Goal: Task Accomplishment & Management: Complete application form

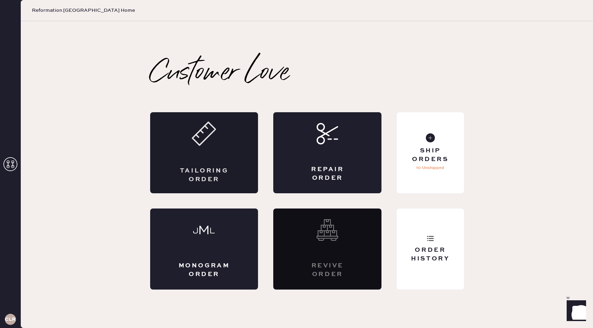
click at [214, 141] on icon at bounding box center [204, 134] width 24 height 24
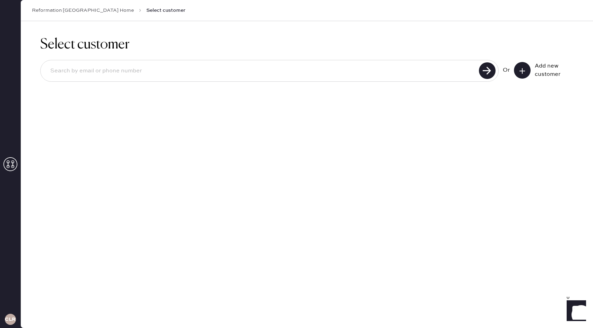
click at [521, 65] on button at bounding box center [522, 70] width 17 height 17
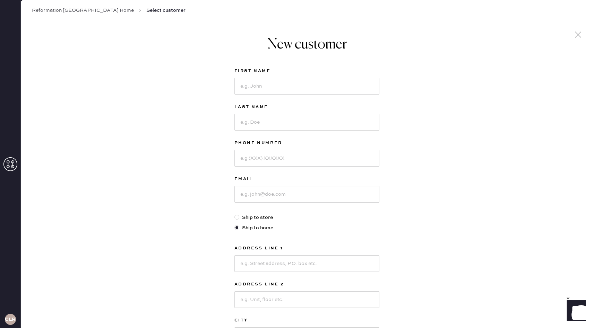
scroll to position [1, 0]
click at [302, 87] on input at bounding box center [306, 87] width 145 height 17
type input "rasha"
click at [274, 119] on input at bounding box center [306, 123] width 145 height 17
type input "aguzzi"
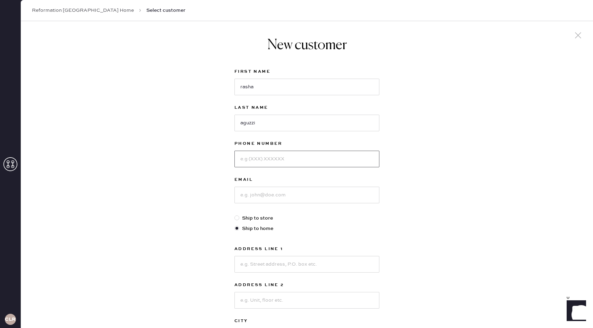
click at [262, 159] on input at bounding box center [306, 159] width 145 height 17
type input "6173090666"
click at [252, 200] on input at bounding box center [306, 195] width 145 height 17
type input "[EMAIL_ADDRESS],com"
click at [263, 262] on input at bounding box center [306, 264] width 145 height 17
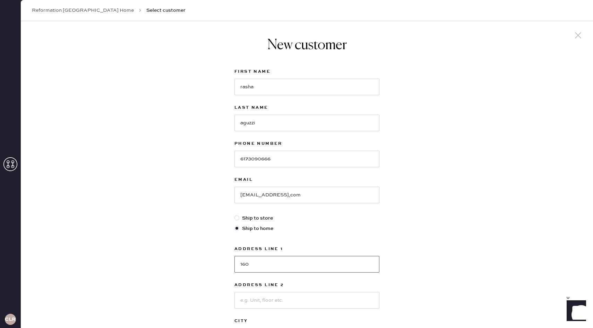
type input "160"
click at [236, 218] on div at bounding box center [236, 218] width 5 height 5
click at [235, 215] on input "Ship to store" at bounding box center [234, 215] width 0 height 0
radio input "true"
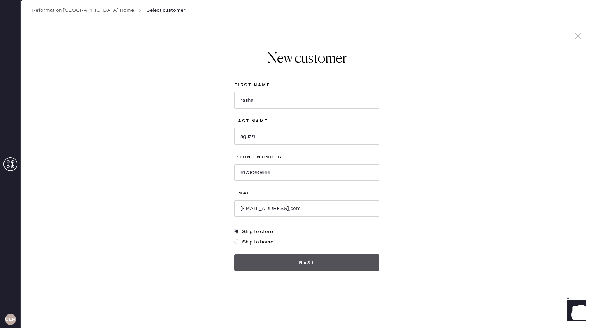
click at [294, 264] on button "Next" at bounding box center [306, 262] width 145 height 17
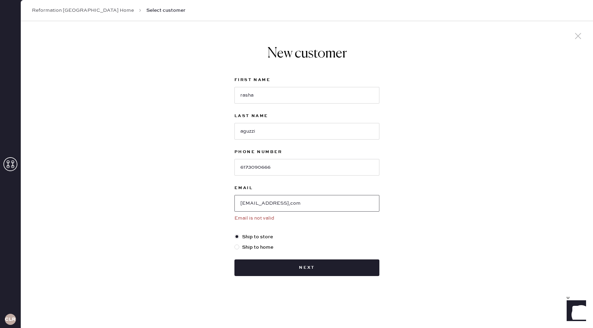
click at [243, 206] on input "[EMAIL_ADDRESS],com" at bounding box center [306, 203] width 145 height 17
click at [240, 206] on input "[EMAIL_ADDRESS],com" at bounding box center [306, 203] width 145 height 17
click at [293, 207] on input "[EMAIL_ADDRESS],com" at bounding box center [306, 203] width 145 height 17
click at [293, 204] on input "[EMAIL_ADDRESS],com" at bounding box center [306, 203] width 145 height 17
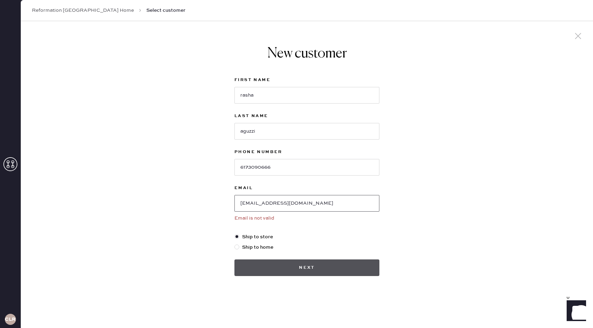
type input "[EMAIL_ADDRESS][DOMAIN_NAME]"
click at [300, 271] on button "Next" at bounding box center [306, 268] width 145 height 17
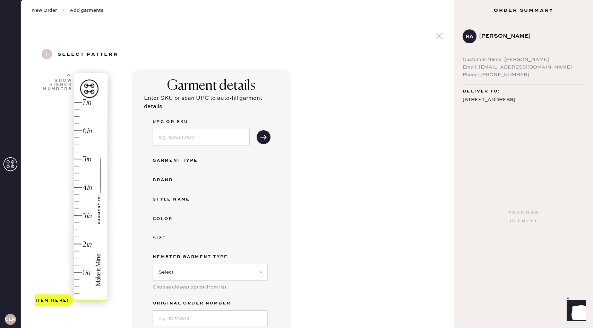
click at [77, 171] on div "Hem here!" at bounding box center [72, 201] width 74 height 204
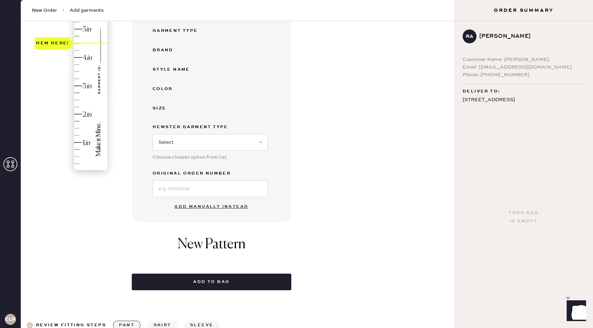
scroll to position [180, 0]
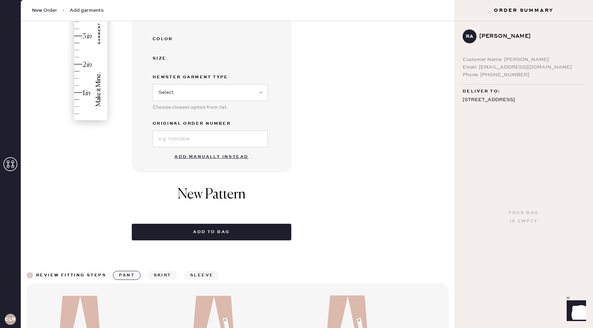
click at [213, 155] on button "Add manually instead" at bounding box center [211, 157] width 82 height 14
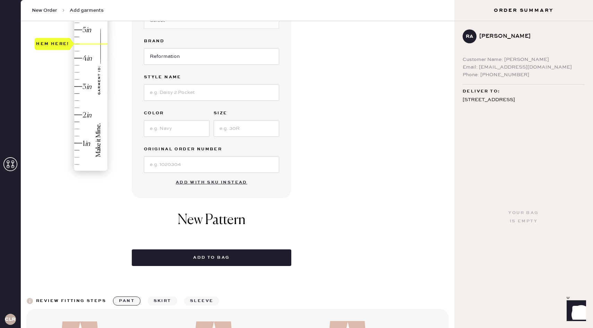
scroll to position [58, 0]
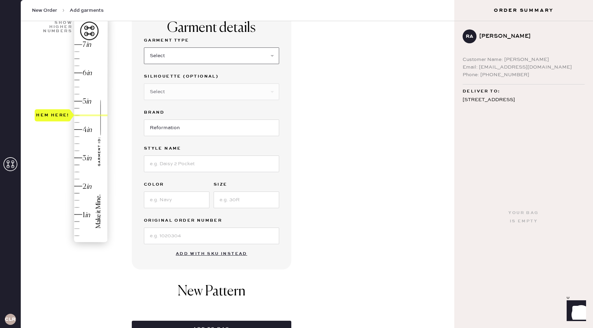
click at [206, 56] on select "Select Basic Skirt Jeans Leggings Pants Shorts Basic Sleeved Dress Basic Sleeve…" at bounding box center [211, 55] width 135 height 17
select select "4"
click at [144, 47] on select "Select Basic Skirt Jeans Leggings Pants Shorts Basic Sleeved Dress Basic Sleeve…" at bounding box center [211, 55] width 135 height 17
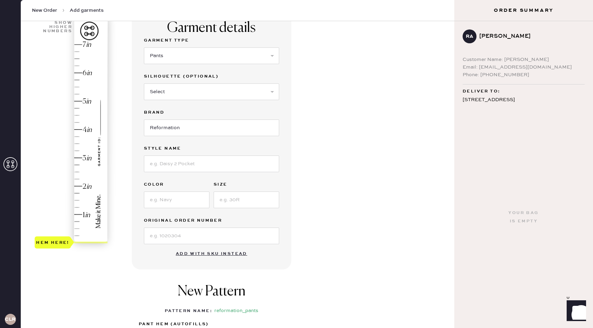
type input "4.5"
click at [78, 115] on div "Hem here!" at bounding box center [72, 144] width 74 height 204
click at [215, 91] on select "Select Joggers Shorts Cropped Flare Boot Cut Straight Skinny Other" at bounding box center [211, 92] width 135 height 17
select select "13"
click at [144, 84] on select "Select Joggers Shorts Cropped Flare Boot Cut Straight Skinny Other" at bounding box center [211, 92] width 135 height 17
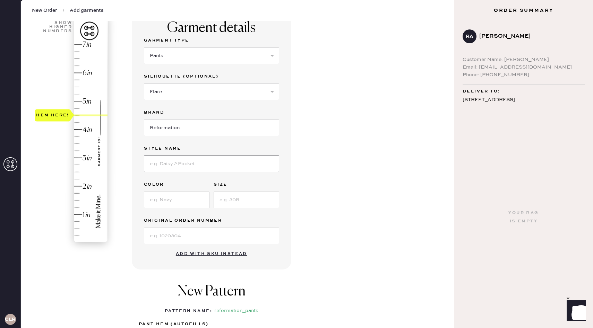
click at [181, 162] on input at bounding box center [211, 164] width 135 height 17
type input "[PERSON_NAME] Pant"
click at [154, 197] on input at bounding box center [177, 200] width 66 height 17
type input "Grey"
click at [224, 202] on input at bounding box center [246, 200] width 66 height 17
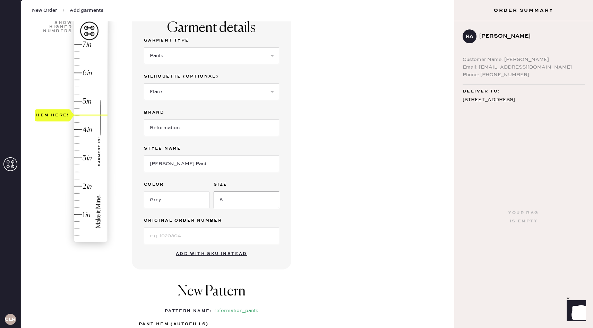
scroll to position [272, 0]
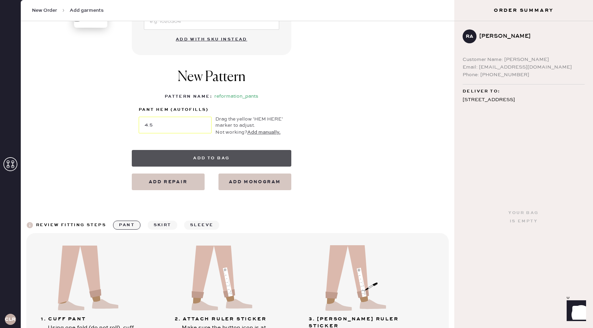
type input "8"
click at [262, 157] on button "Add to bag" at bounding box center [211, 158] width 159 height 17
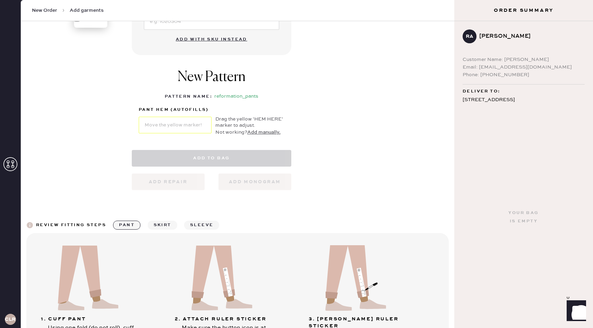
select select "4"
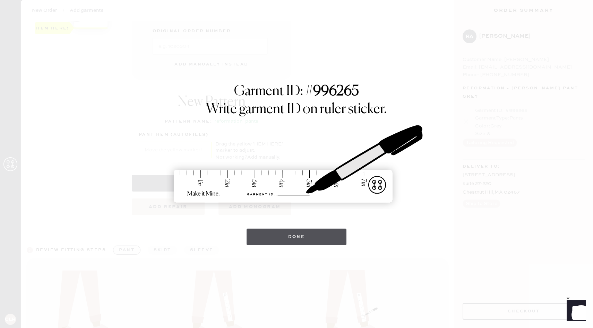
click at [309, 231] on button "Done" at bounding box center [296, 237] width 100 height 17
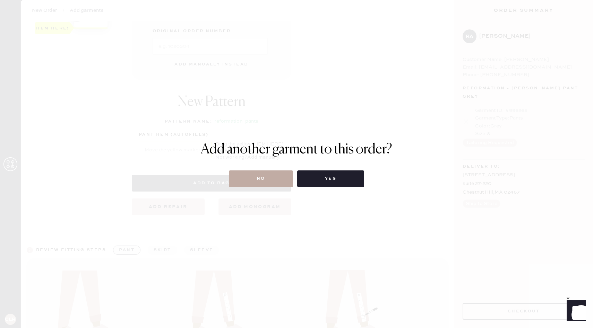
click at [286, 175] on button "No" at bounding box center [261, 179] width 64 height 17
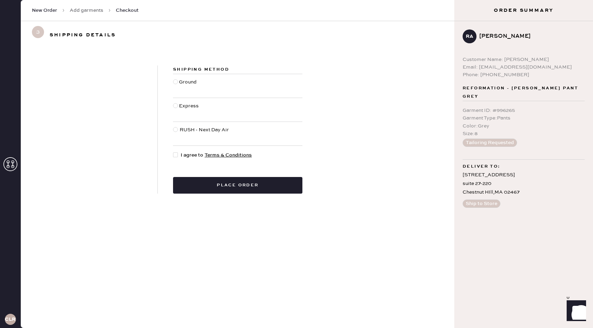
click at [173, 153] on div "Shipping Method Ground Express RUSH - Next Day Air I agree to Terms & Condition…" at bounding box center [238, 130] width 160 height 128
click at [175, 84] on div at bounding box center [175, 81] width 5 height 5
click at [173, 79] on input "Ground" at bounding box center [173, 78] width 0 height 0
radio input "true"
click at [178, 156] on div at bounding box center [177, 155] width 8 height 8
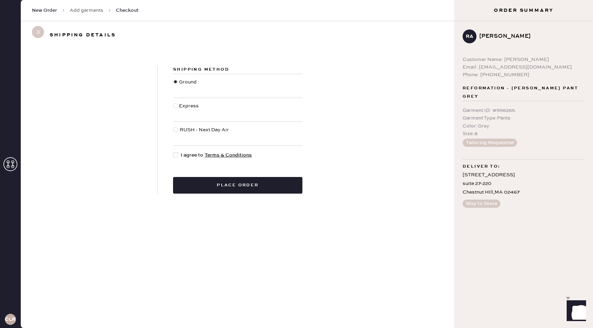
click at [173, 152] on input "I agree to Terms & Conditions" at bounding box center [173, 151] width 0 height 0
checkbox input "true"
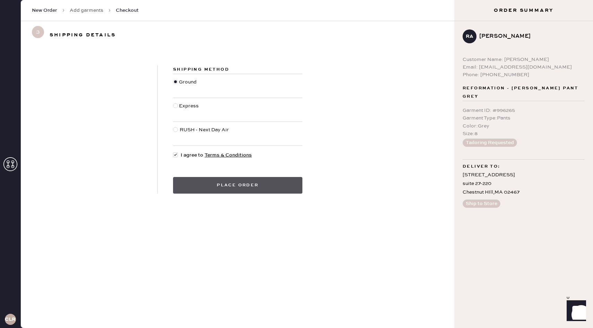
click at [219, 189] on button "Place order" at bounding box center [237, 185] width 129 height 17
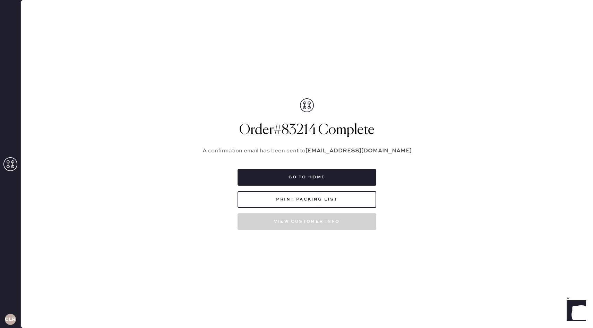
click at [293, 209] on div "Go to home Print Packing List View customer info" at bounding box center [306, 199] width 139 height 61
click at [293, 200] on button "Print Packing List" at bounding box center [306, 199] width 139 height 17
click at [293, 177] on button "Go to home" at bounding box center [306, 177] width 139 height 17
